Goal: Information Seeking & Learning: Learn about a topic

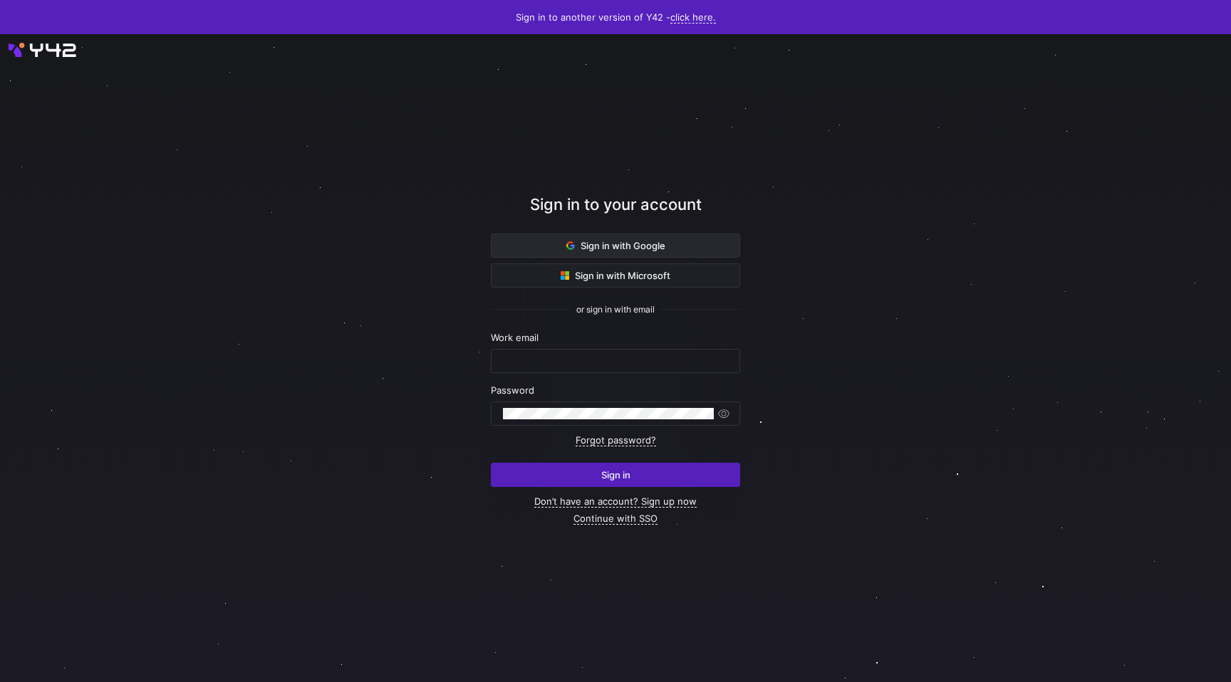
click at [578, 243] on span "Sign in with Google" at bounding box center [615, 245] width 99 height 11
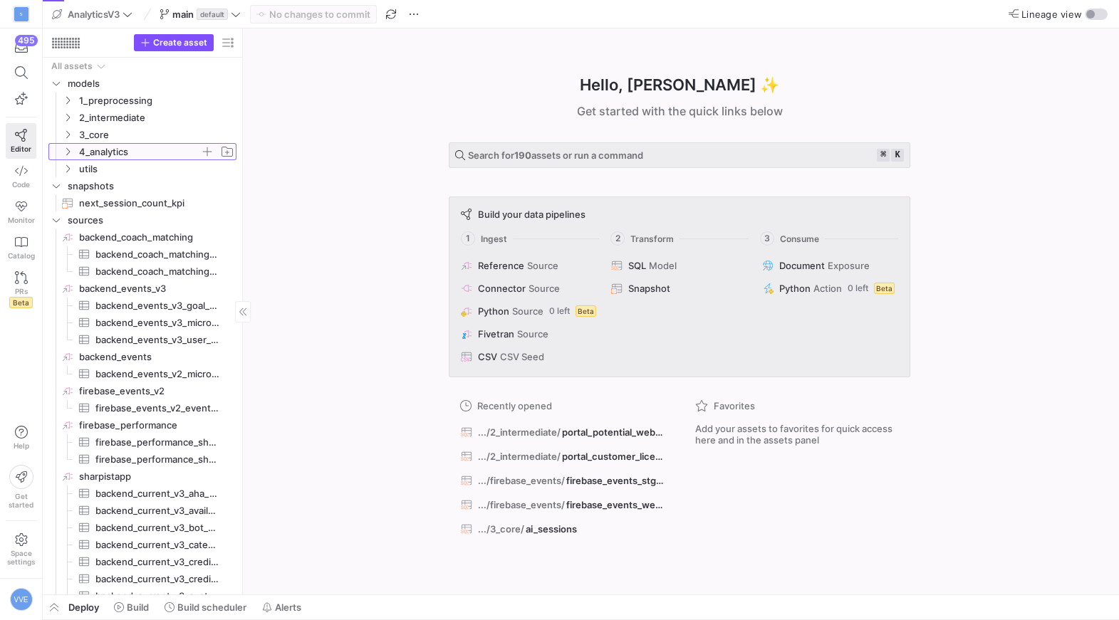
click at [68, 151] on icon "Press SPACE to select this row." at bounding box center [68, 151] width 10 height 9
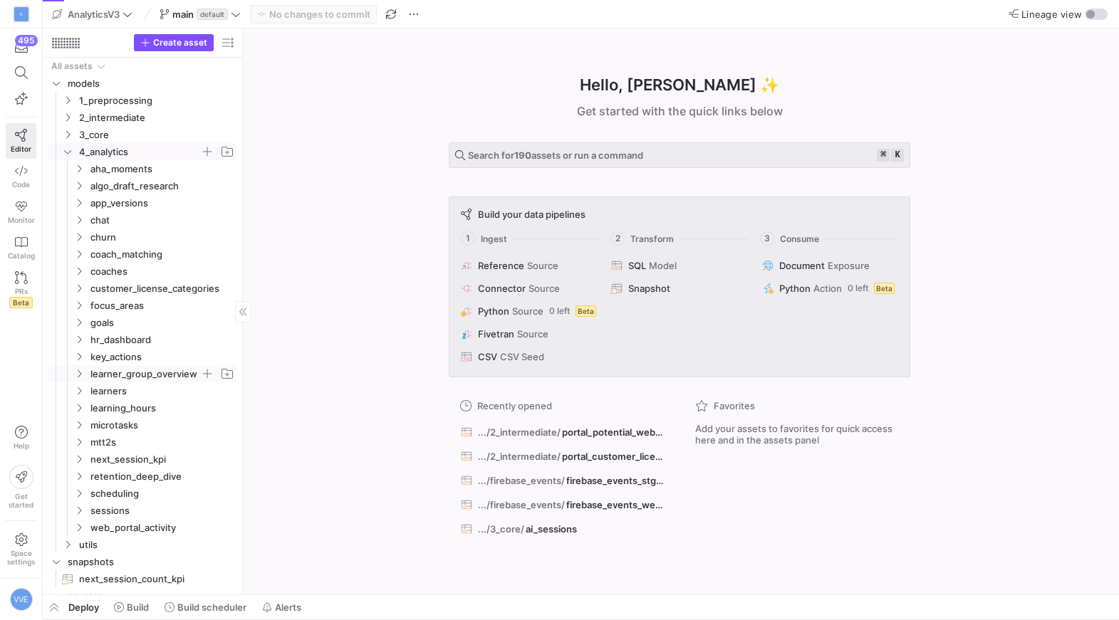
click at [108, 368] on span "learner_group_overview" at bounding box center [145, 374] width 110 height 16
click at [147, 395] on span "learner_group_overview​​​​​​​​​​" at bounding box center [160, 391] width 120 height 16
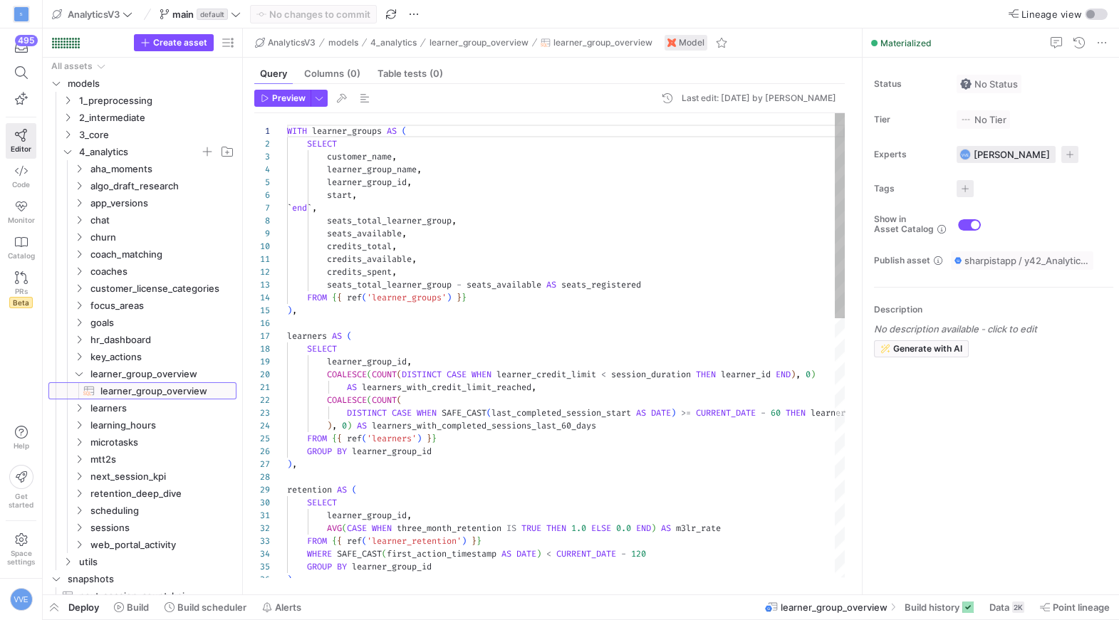
scroll to position [128, 0]
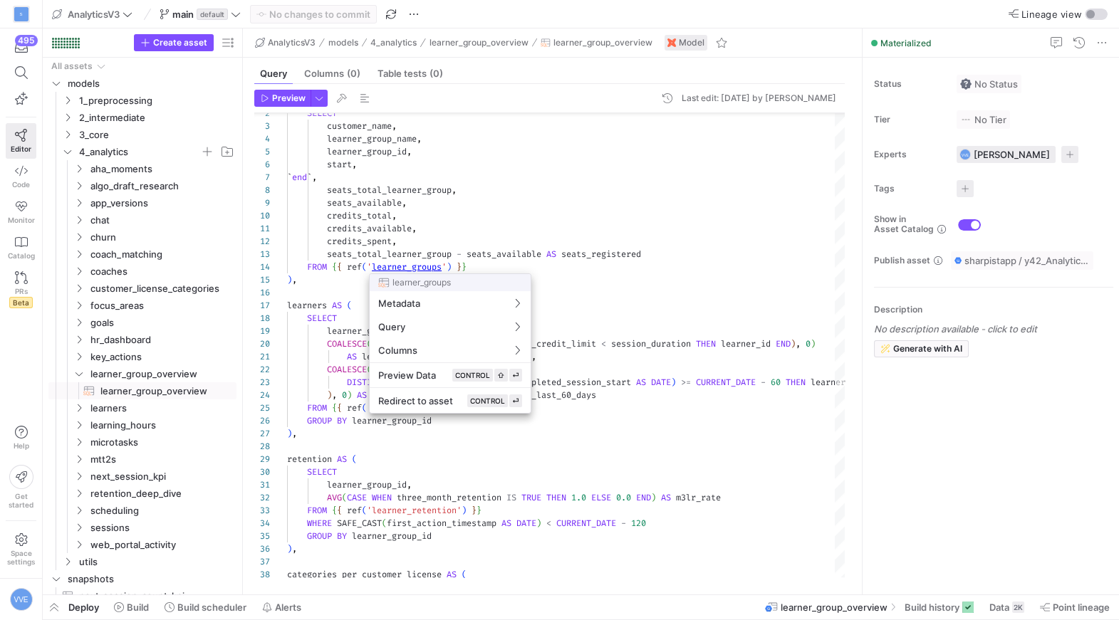
click at [422, 272] on div at bounding box center [559, 310] width 1119 height 620
click at [424, 259] on div at bounding box center [559, 310] width 1119 height 620
click at [424, 268] on div at bounding box center [559, 310] width 1119 height 620
click at [437, 407] on button "Redirect to asset CONTROL ⏎" at bounding box center [450, 401] width 161 height 24
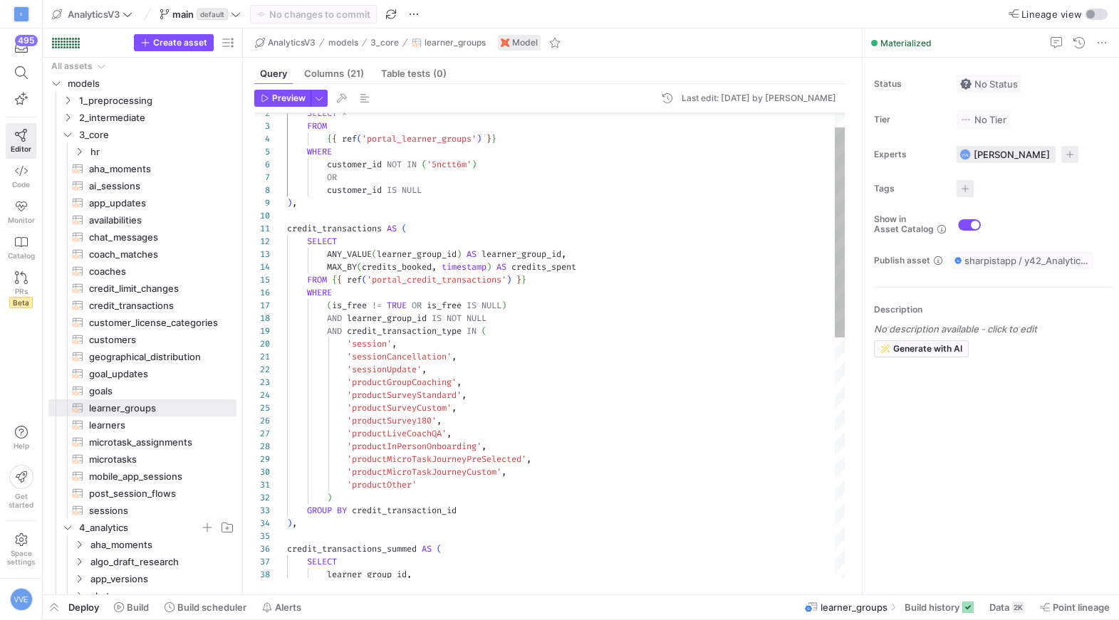
scroll to position [933, 0]
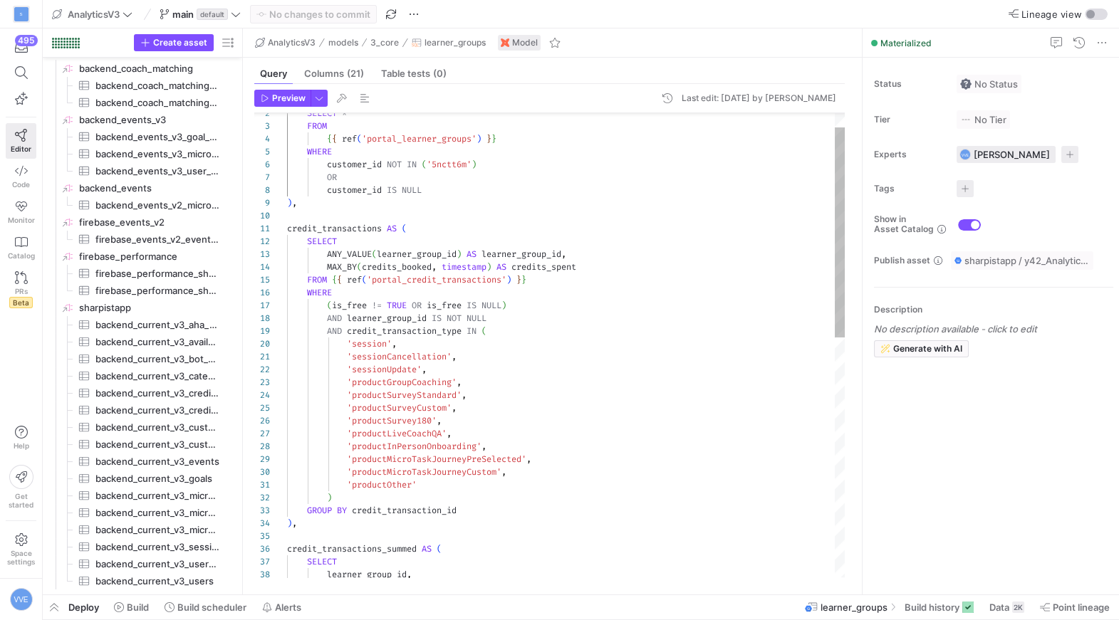
type textarea "'sessionCancellation', 'sessionUpdate', 'productGroupCoaching', 'productSurveyS…"
click at [518, 453] on div "SELECT * FROM { { ref ( 'portal_learner_groups' ) } } WHERE customer_id NOT IN …" at bounding box center [566, 595] width 558 height 1024
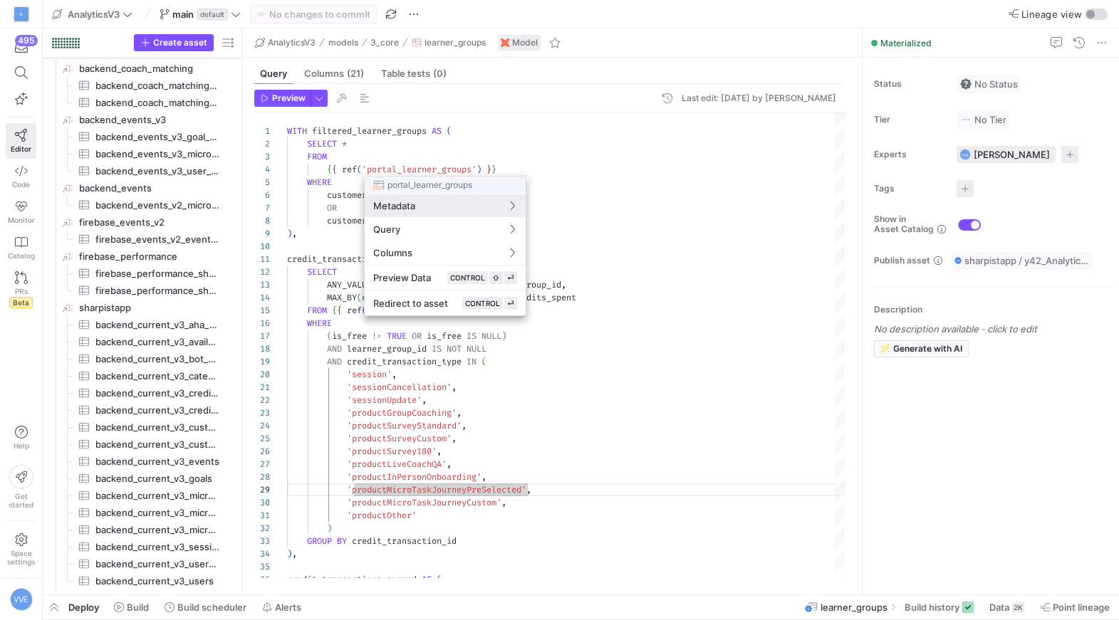
click at [439, 162] on div at bounding box center [559, 310] width 1119 height 620
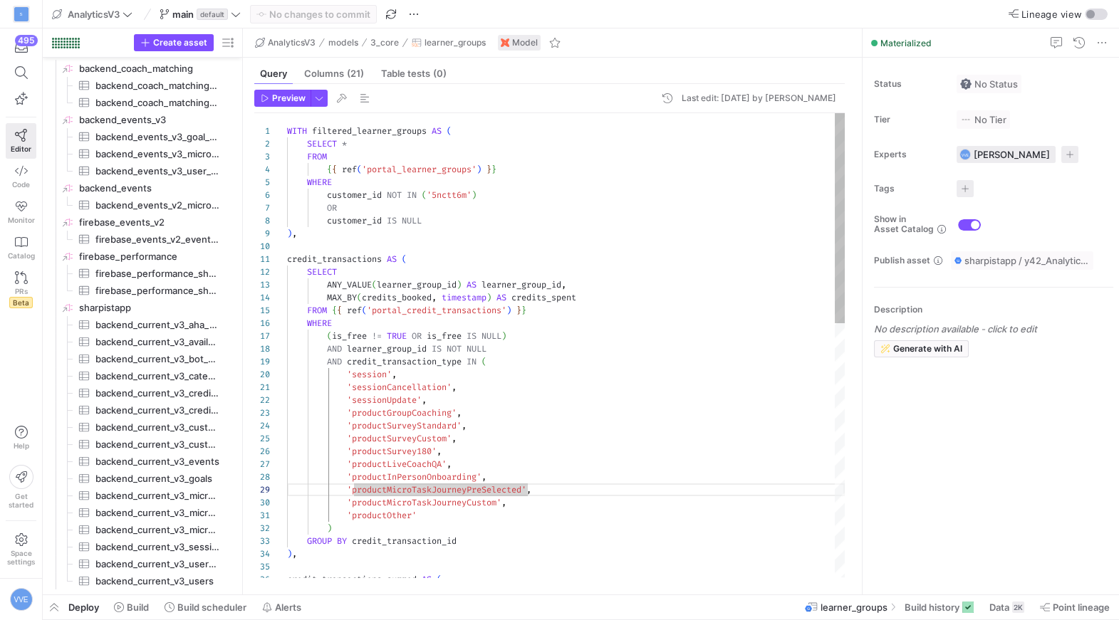
click at [441, 168] on div ") GROUP BY credit_transaction_id ) , credit_transactions_summed AS ( 'productOt…" at bounding box center [566, 625] width 558 height 1024
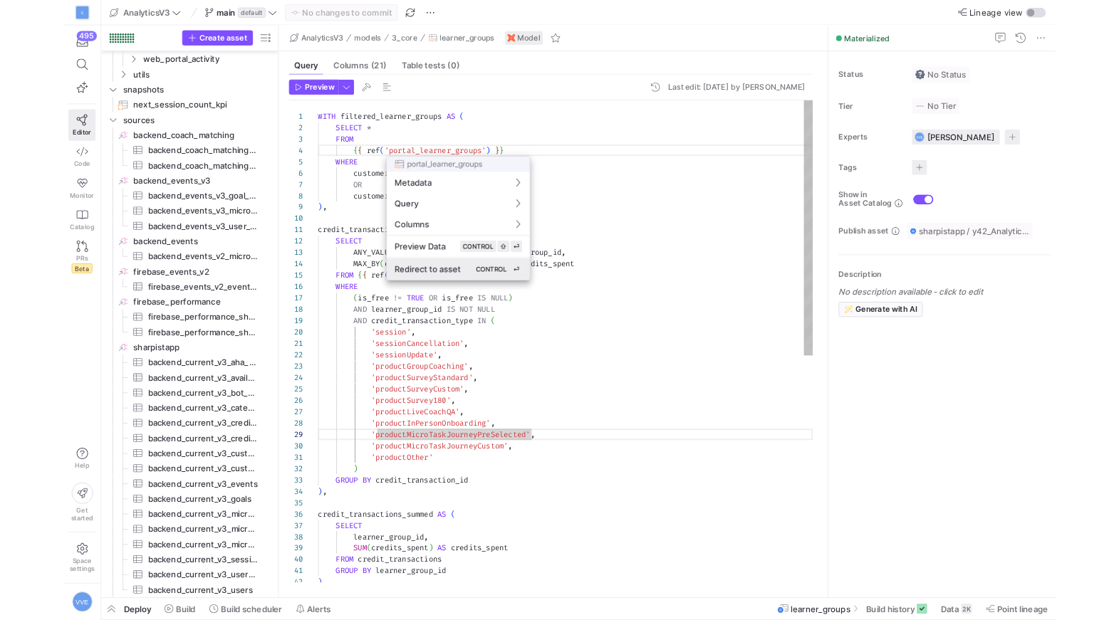
scroll to position [933, 0]
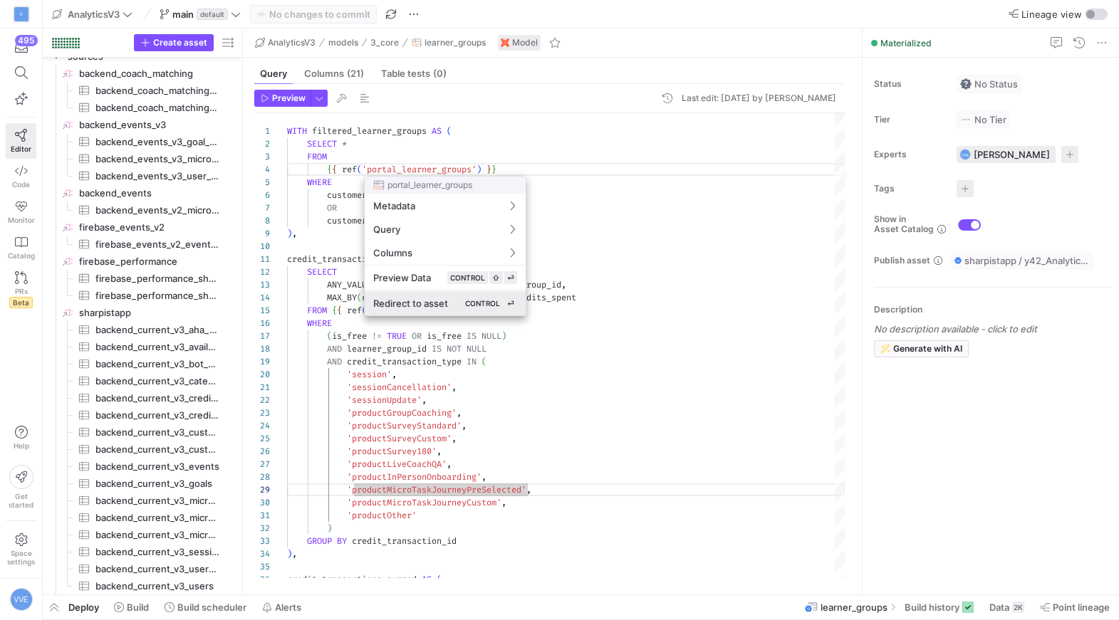
click at [398, 302] on span "Redirect to asset" at bounding box center [410, 303] width 75 height 11
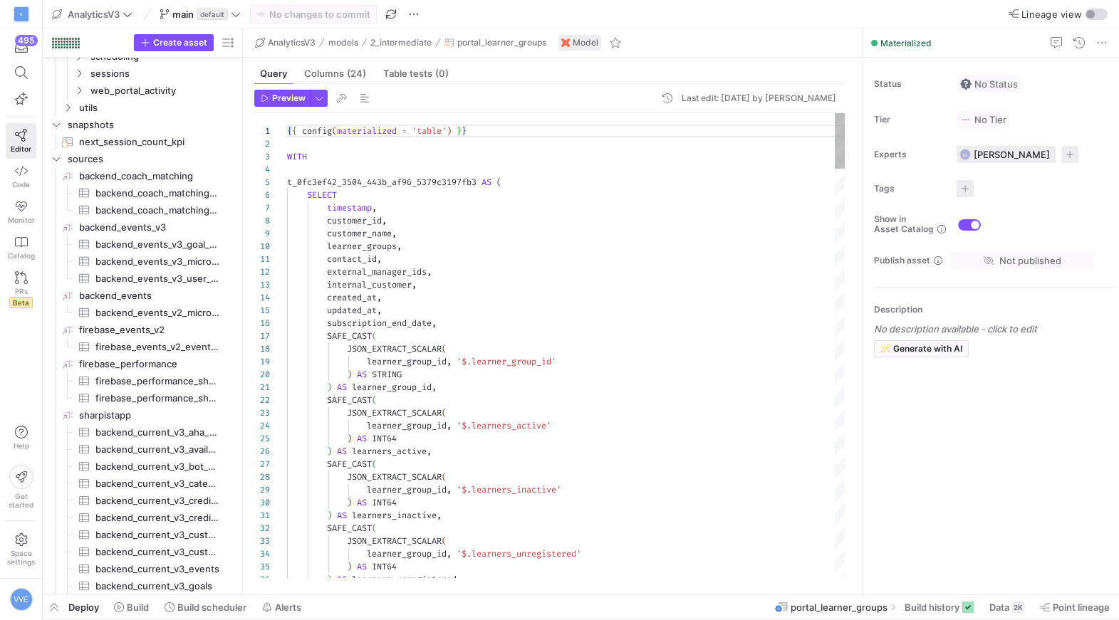
scroll to position [120, 0]
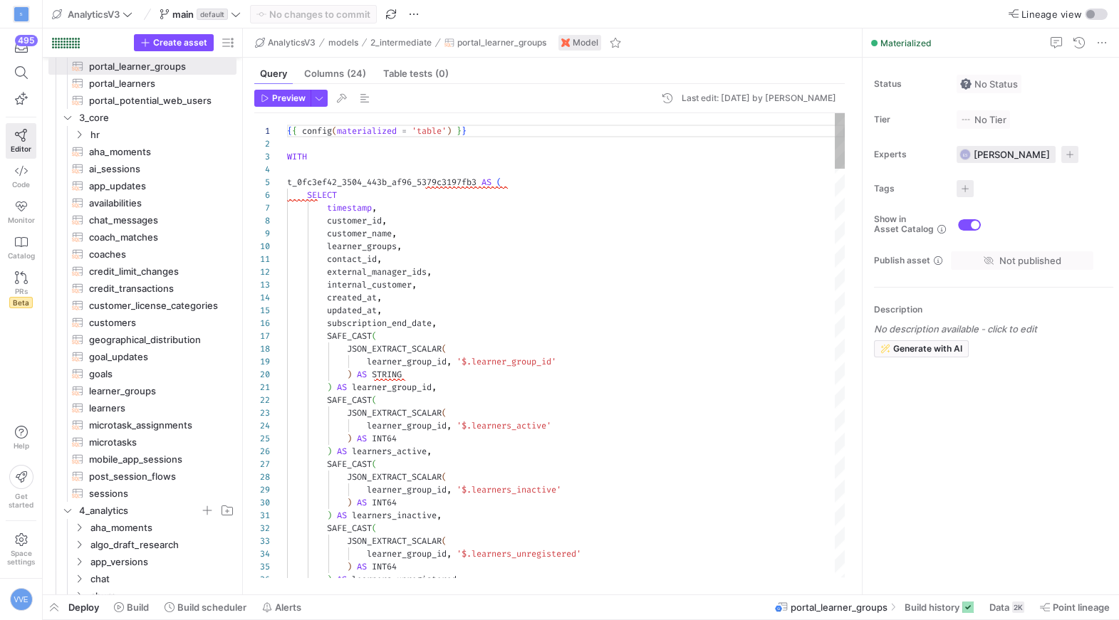
type textarea "contact_id, external_manager_ids, internal_customer, created_at, updated_at, su…"
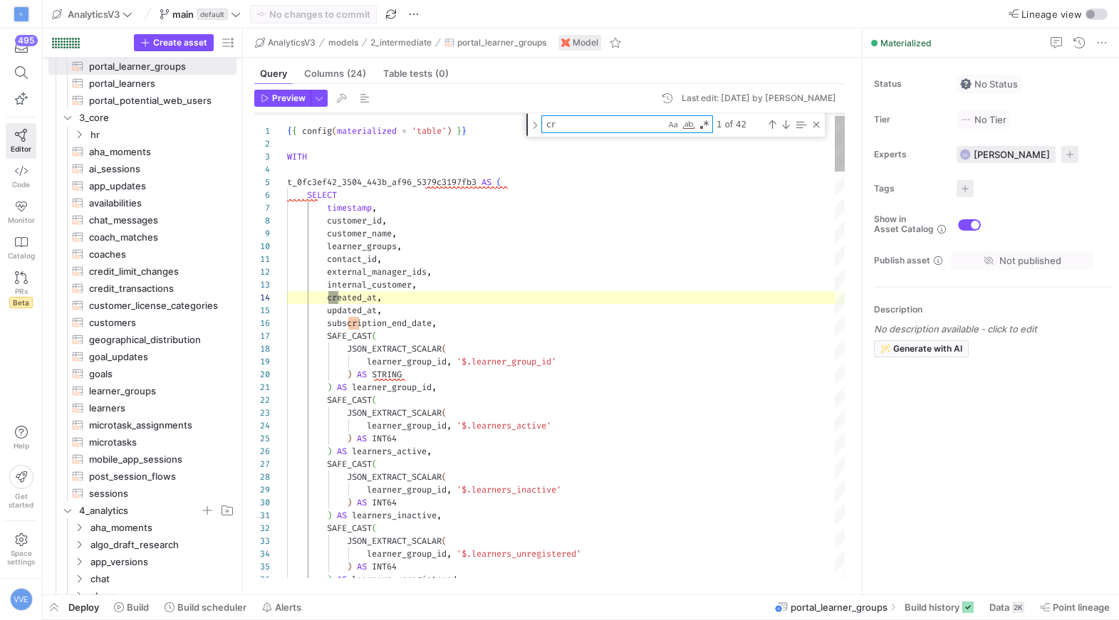
type textarea "cre"
type textarea ") AS learner_group_name, SAFE_CAST( JSON_EXTRACT_SCALAR( learner_group_id, '$.e…"
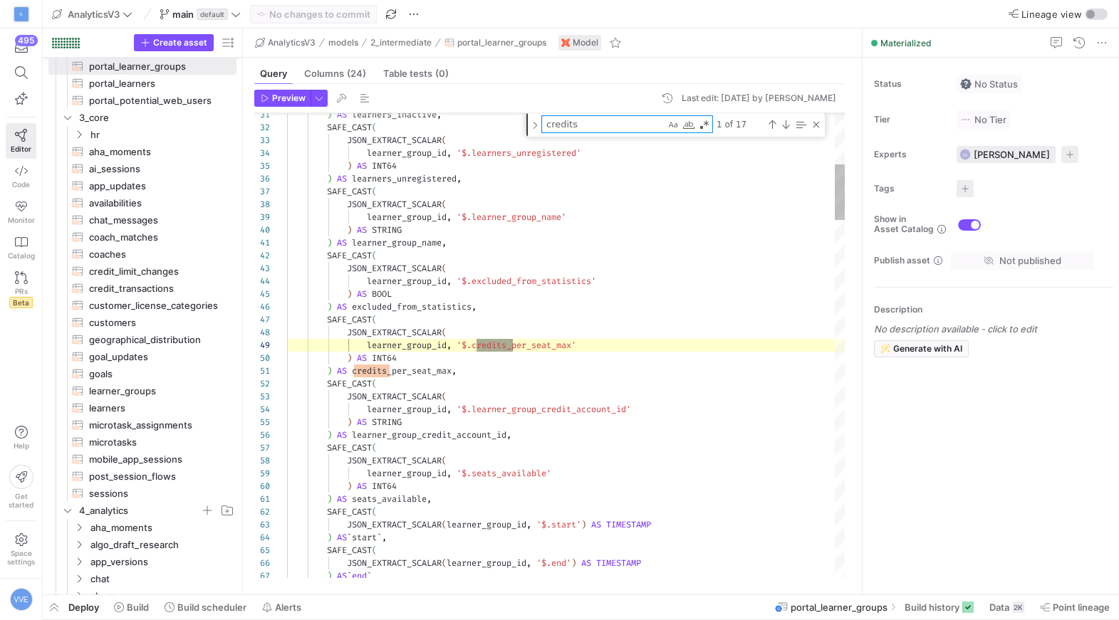
type textarea "credits_"
type textarea "t_7f65e652_45ed_42fd_82ed_0f46dcb2a618 AS ( SELECT credit_account_id, credits_t…"
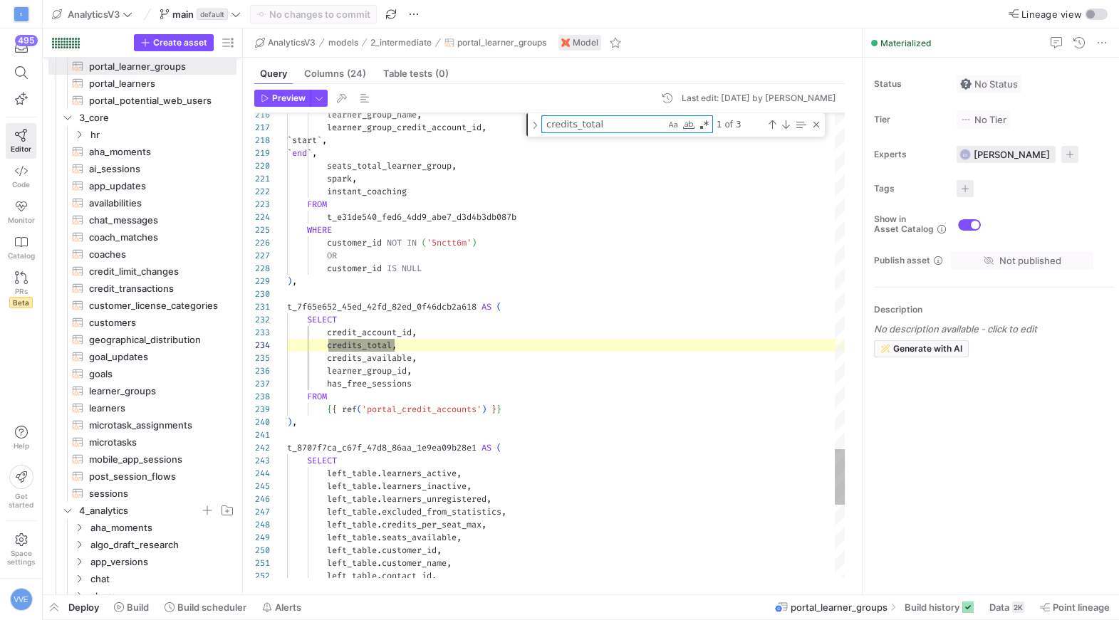
scroll to position [128, 107]
type textarea "credits_total"
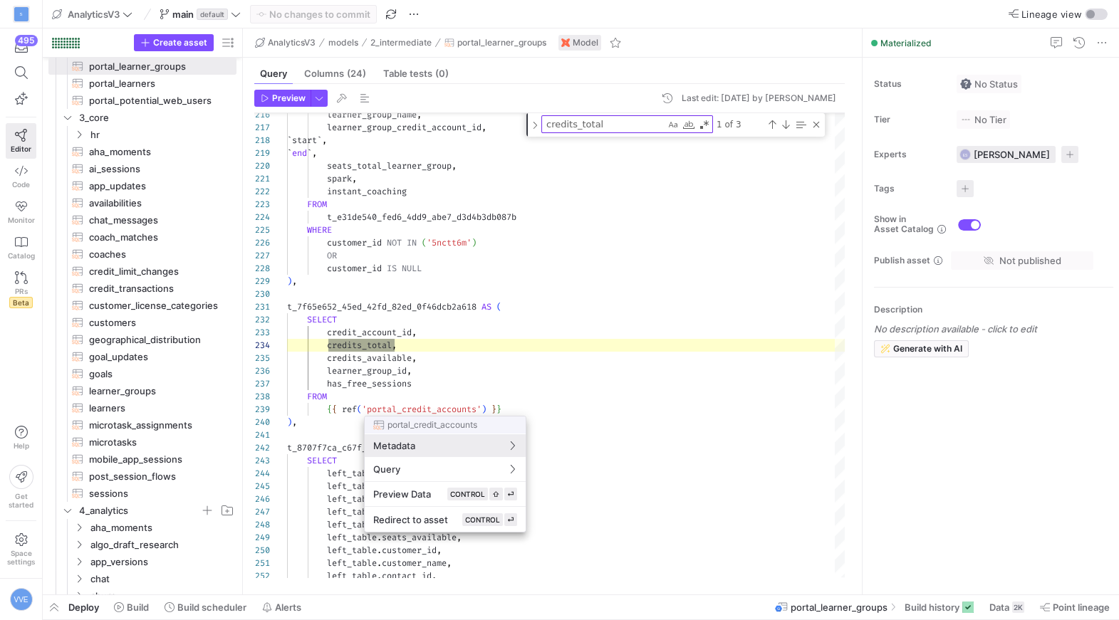
click at [632, 129] on div at bounding box center [559, 310] width 1119 height 620
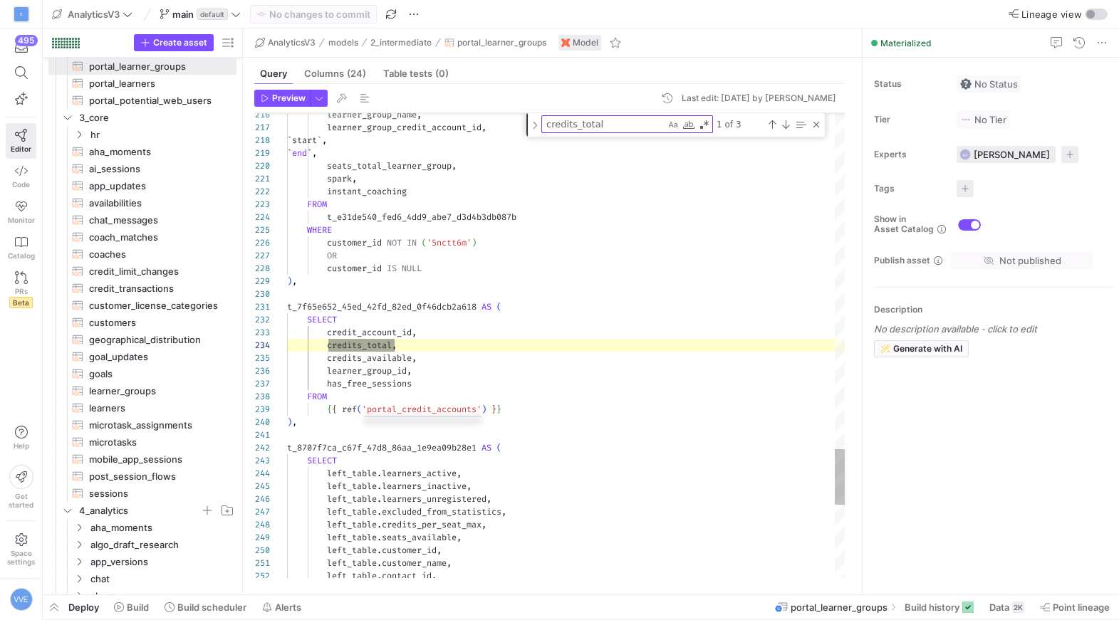
click at [632, 129] on textarea "credits_total" at bounding box center [603, 124] width 123 height 16
type textarea "contact_id, external_manager_ids, internal_customer, created_at, updated_at, su…"
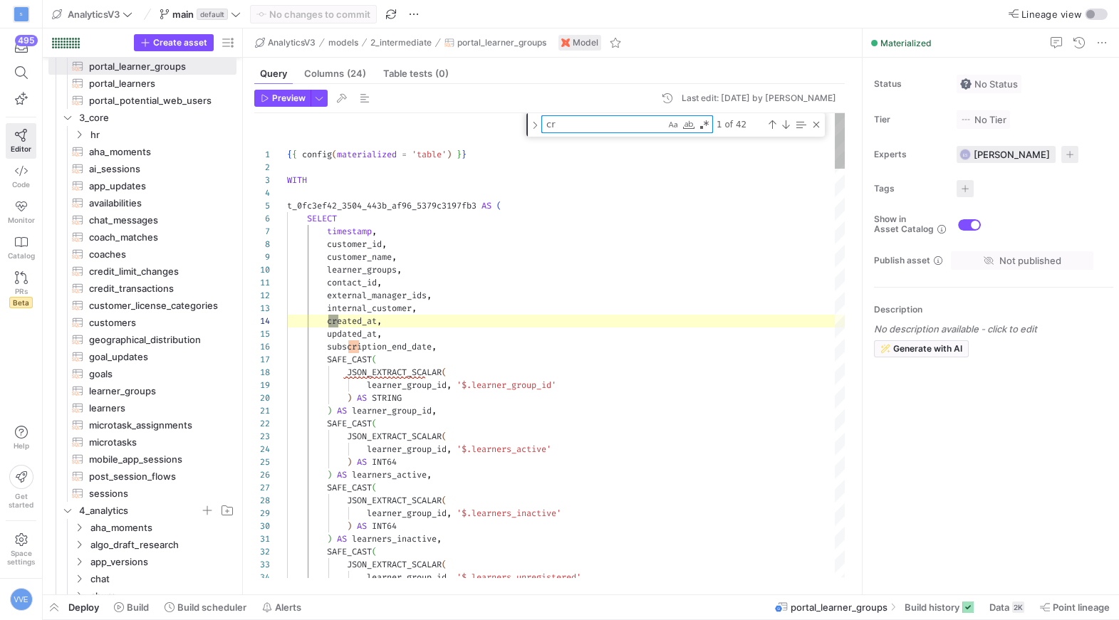
type textarea "cre"
type textarea ") AS learner_group_name, SAFE_CAST( JSON_EXTRACT_SCALAR( learner_group_id, '$.e…"
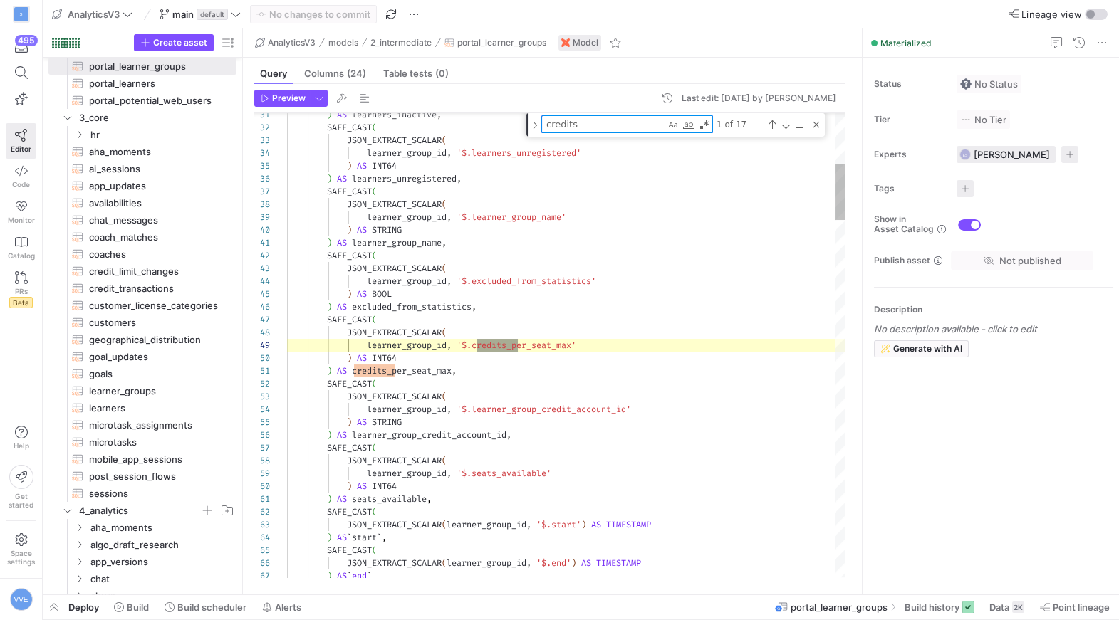
scroll to position [128, 225]
click at [625, 125] on textarea "credits" at bounding box center [603, 124] width 123 height 16
type textarea "credits_a"
type textarea "t_7f65e652_45ed_42fd_82ed_0f46dcb2a618 AS ( SELECT credit_account_id, credits_t…"
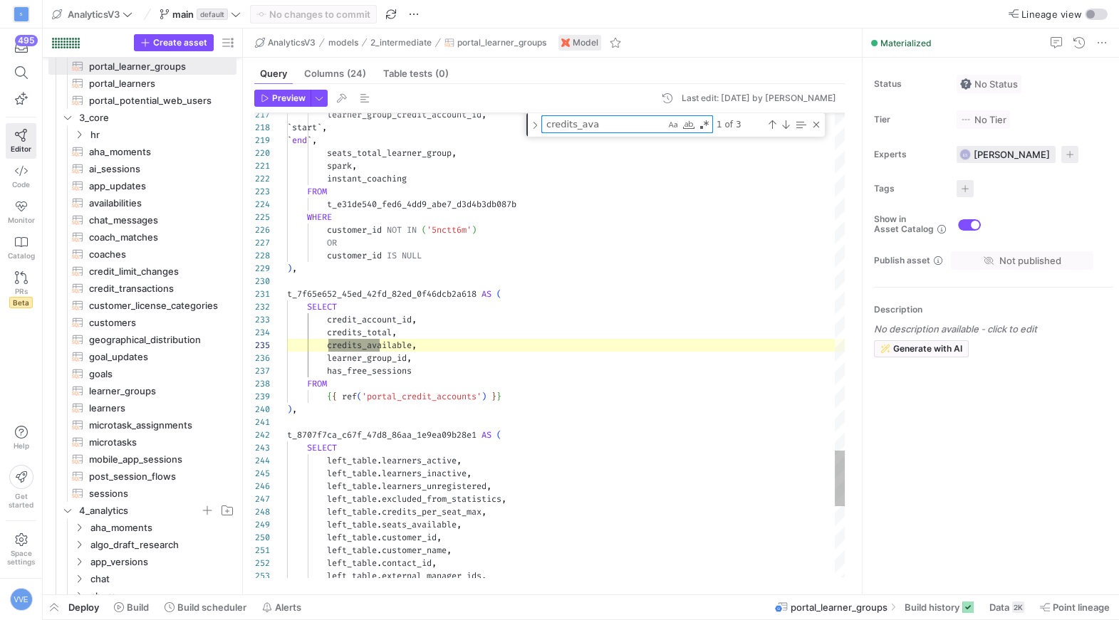
scroll to position [128, 97]
type textarea "credits_ava"
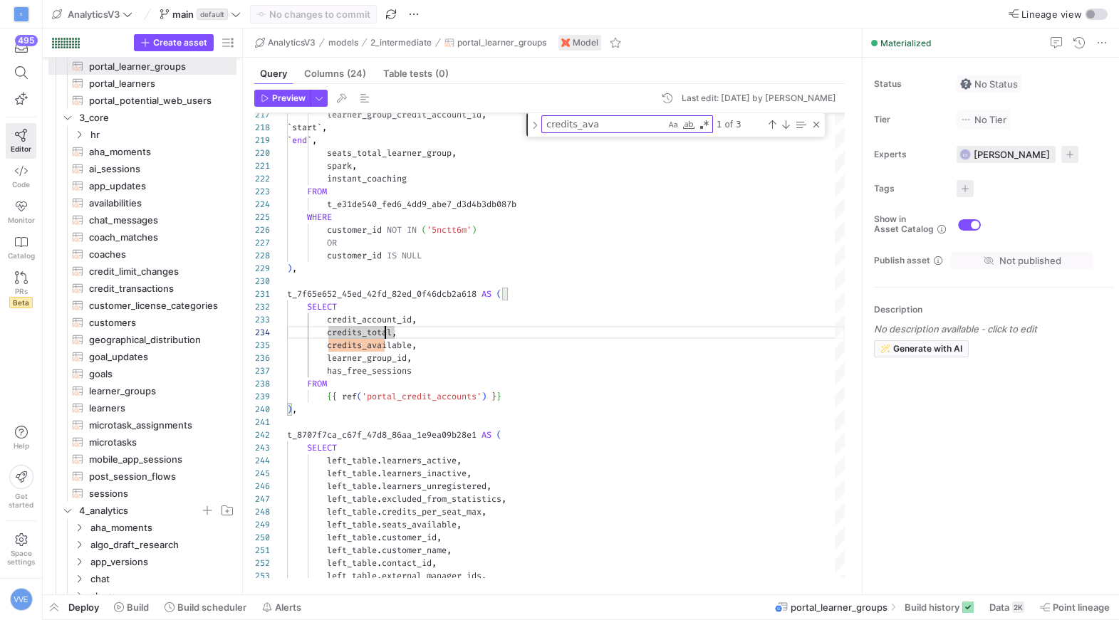
click at [657, 118] on textarea "credits_ava" at bounding box center [603, 124] width 123 height 16
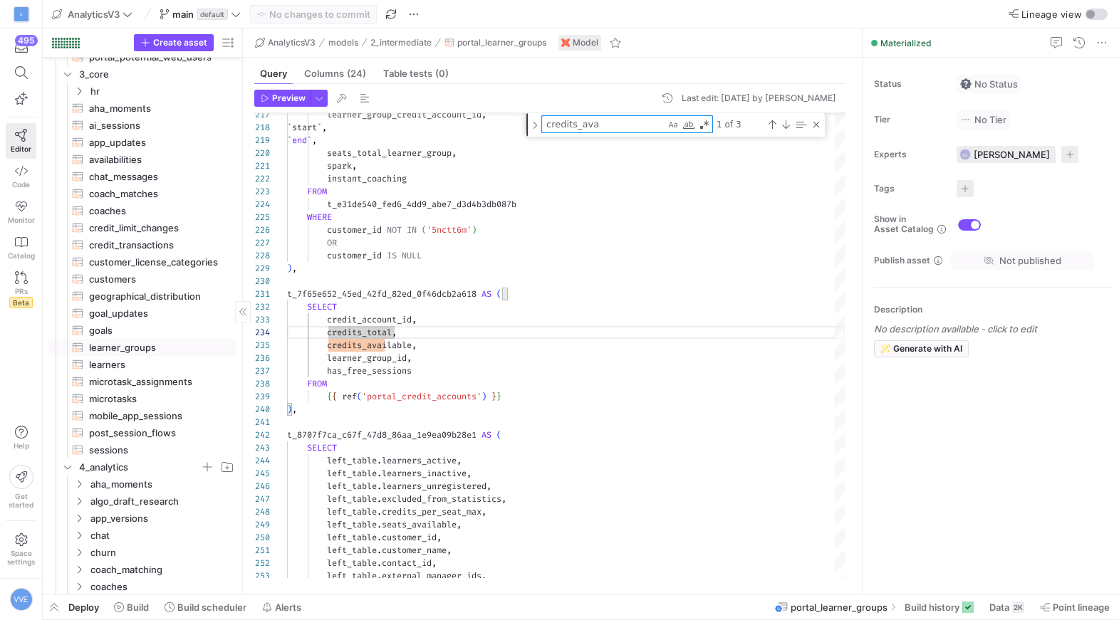
scroll to position [164, 0]
click at [152, 347] on span "learner_groups​​​​​​​​​​" at bounding box center [154, 347] width 131 height 16
type textarea "WITH filtered_learner_groups AS ( SELECT * FROM {{ ref('portal_learner_groups')…"
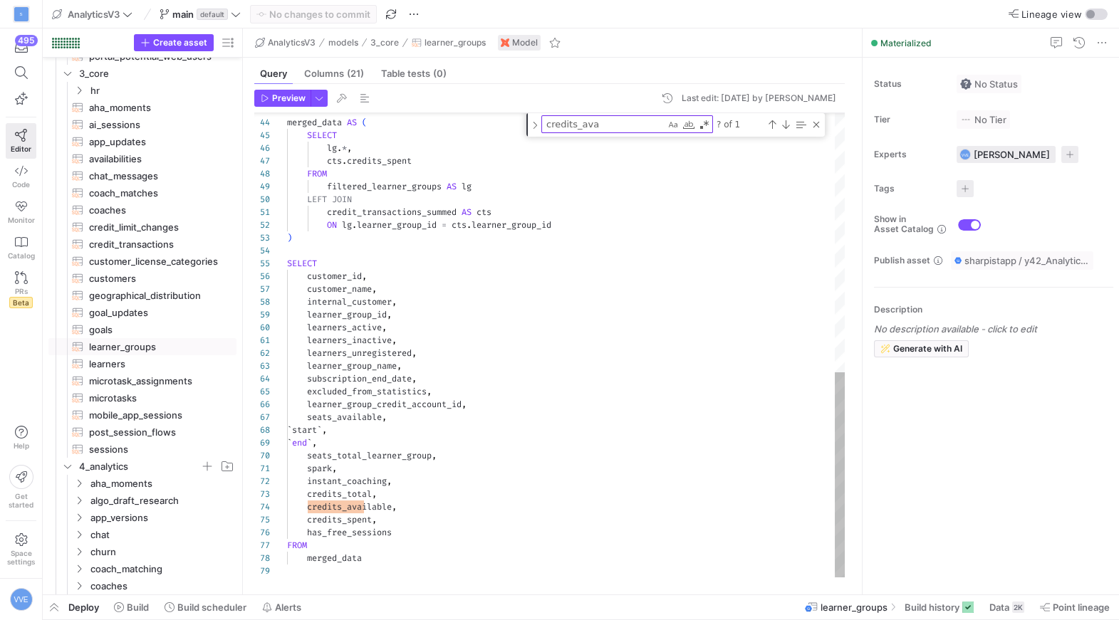
click at [593, 125] on textarea "credits_ava" at bounding box center [603, 124] width 123 height 16
type textarea "c"
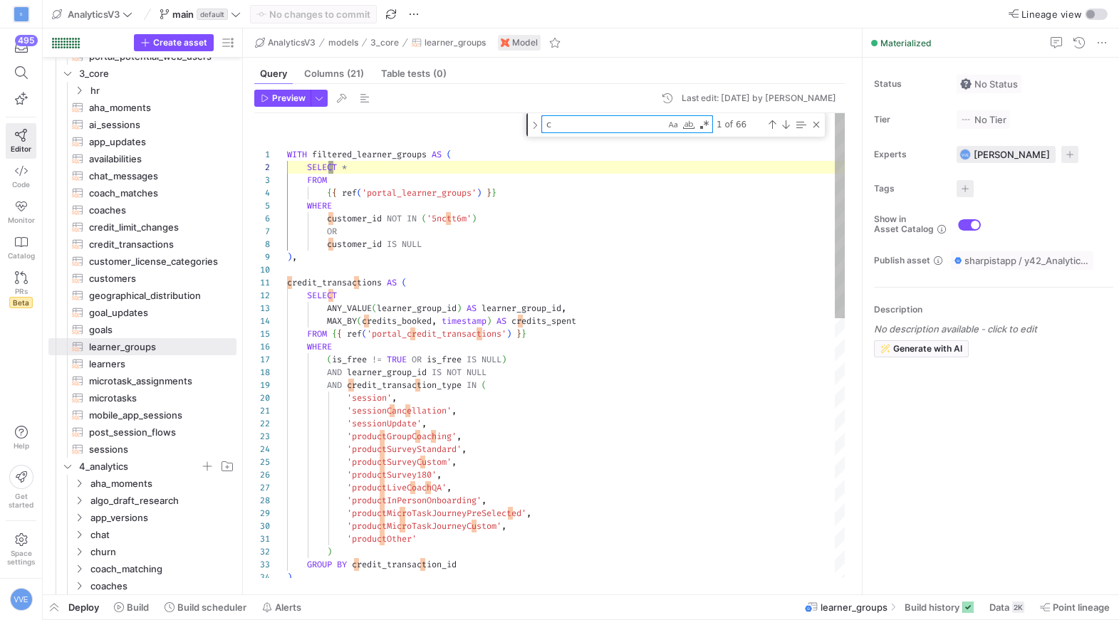
type textarea "credit_transactions AS ( SELECT ANY_VALUE(learner_group_id) AS learner_group_id…"
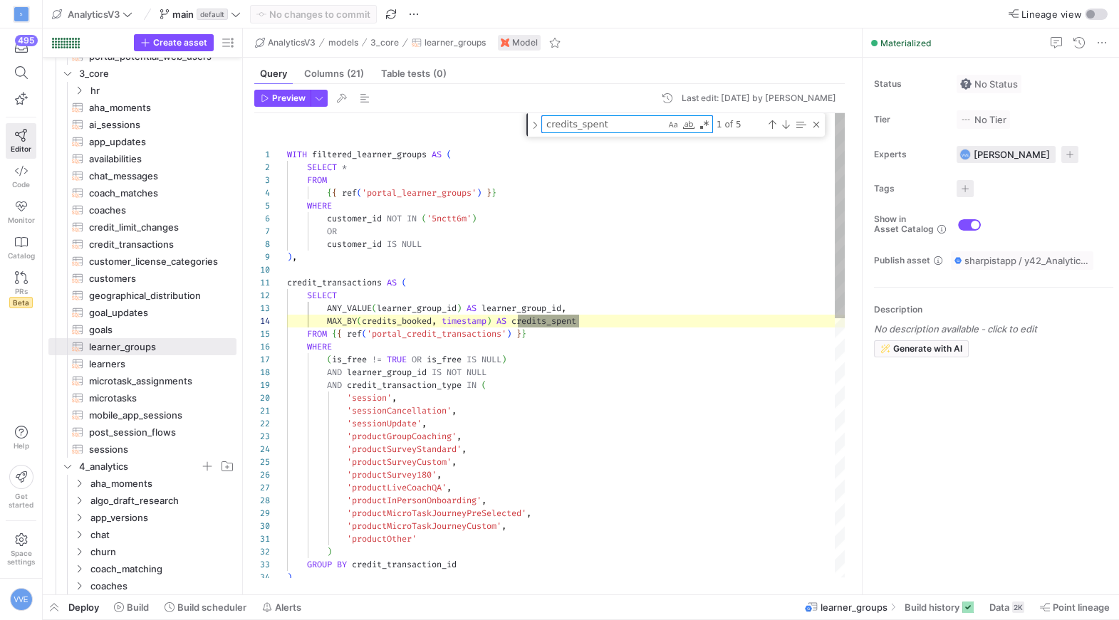
scroll to position [128, 296]
type textarea "credits_spent"
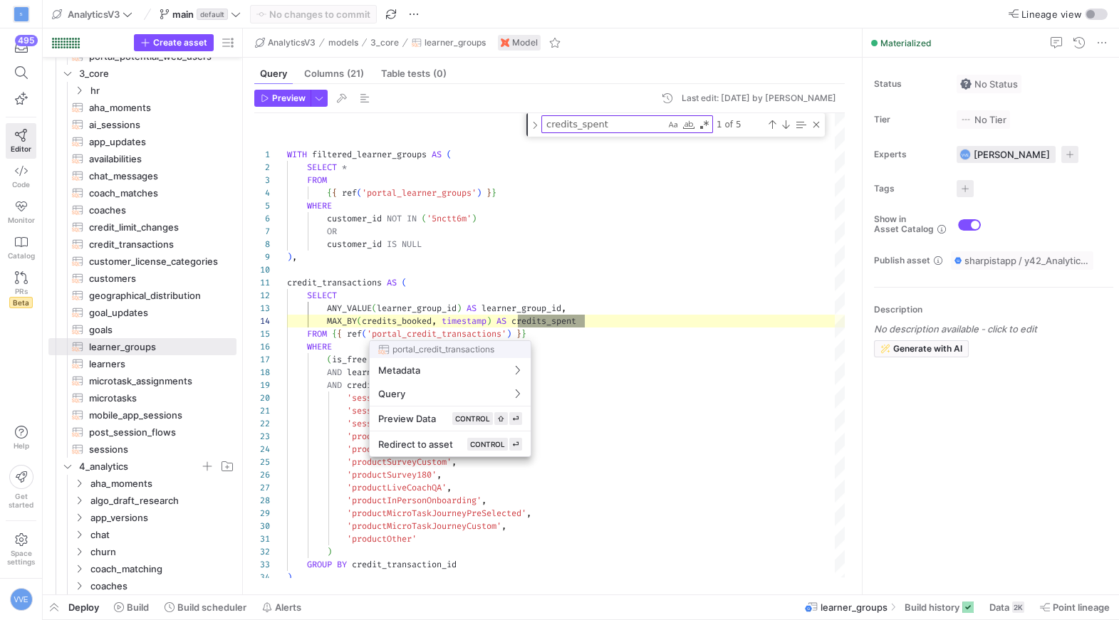
click at [466, 333] on div at bounding box center [559, 310] width 1119 height 620
click at [467, 330] on div at bounding box center [559, 310] width 1119 height 620
click at [816, 121] on div at bounding box center [559, 310] width 1119 height 620
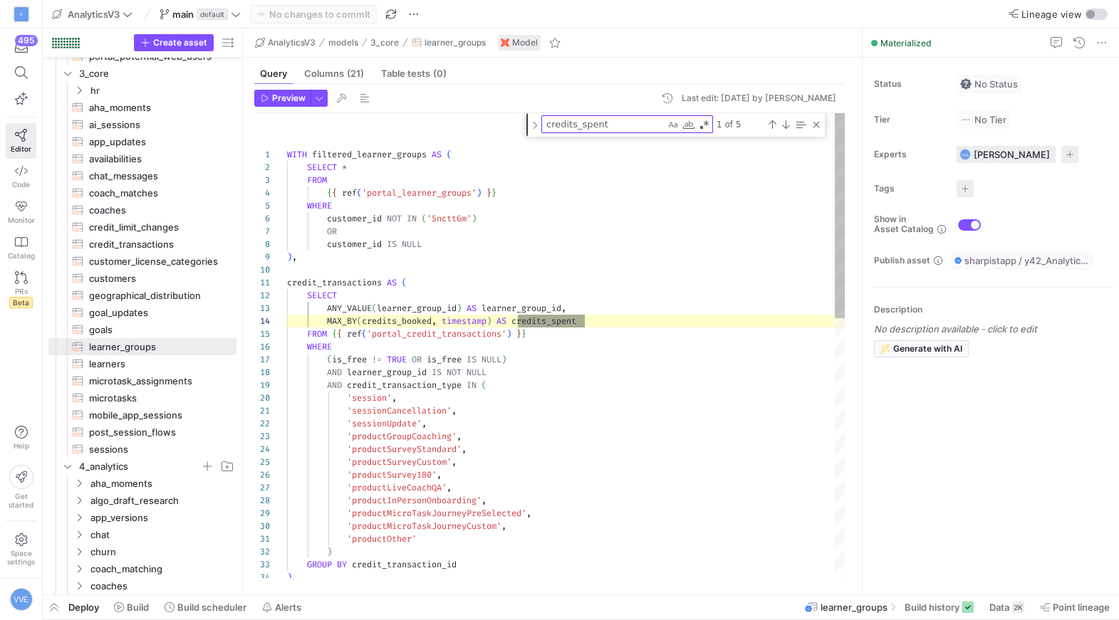
click at [816, 121] on div "Close (Escape)" at bounding box center [815, 124] width 11 height 11
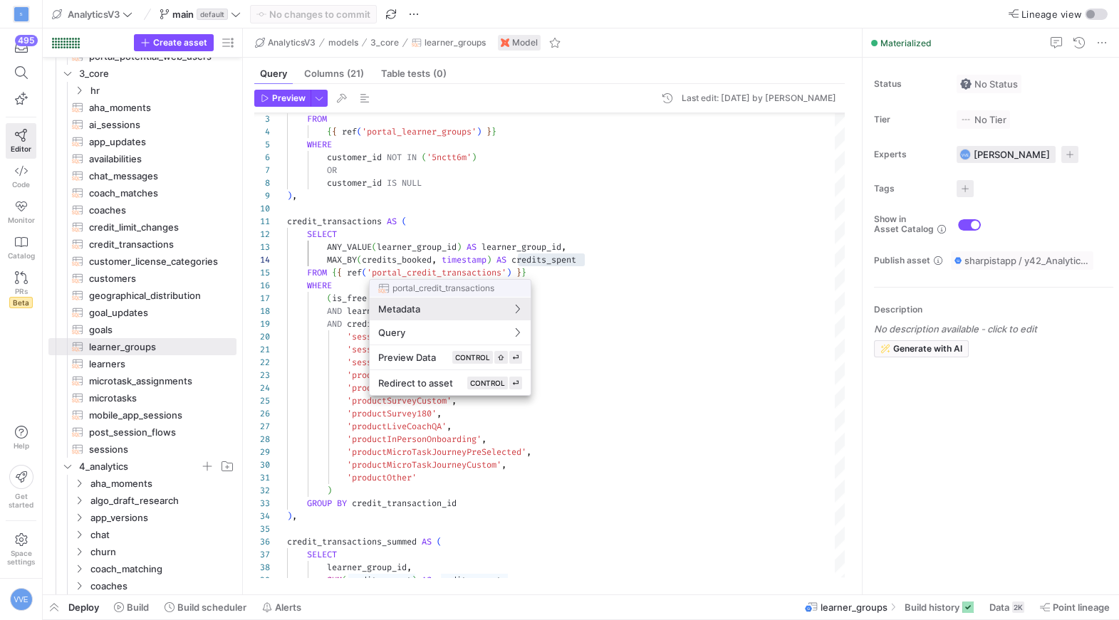
click at [693, 268] on div at bounding box center [559, 310] width 1119 height 620
